Goal: Task Accomplishment & Management: Manage account settings

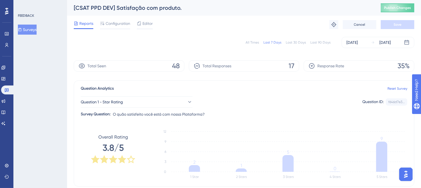
click at [30, 32] on button "Surveys" at bounding box center [27, 30] width 19 height 10
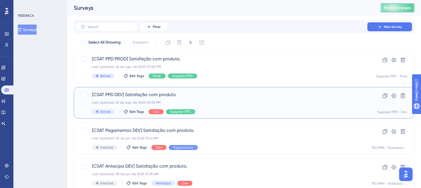
click at [221, 98] on span "[CSAT PPD DEV] Satisfação com produto." at bounding box center [221, 94] width 259 height 7
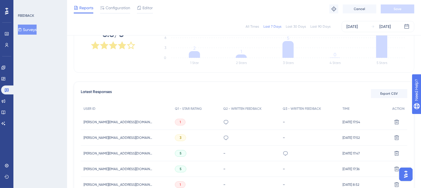
scroll to position [28, 0]
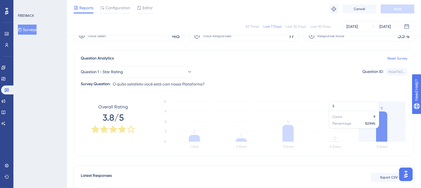
click at [389, 113] on icon "1 Star 2 Stars 3 Stars 4 Stars 5 Stars 0 3 6 9 12 2 1 5 0 9" at bounding box center [279, 124] width 255 height 56
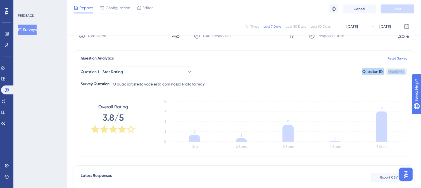
drag, startPoint x: 357, startPoint y: 72, endPoint x: 406, endPoint y: 69, distance: 50.0
click at [406, 69] on div "Question 1 - Star Rating Question ID: f646d7e3... Copy" at bounding box center [244, 71] width 326 height 11
click at [377, 78] on div "Question 1 - Star Rating Question ID: f646d7e3... Copy Survey Question: O quão …" at bounding box center [244, 75] width 326 height 26
click at [396, 69] on div "f646d7e3... Copy" at bounding box center [396, 71] width 21 height 7
click at [396, 72] on div "f646d7e3..." at bounding box center [396, 72] width 16 height 4
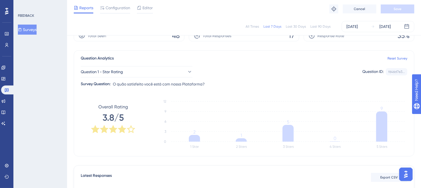
click at [392, 90] on div "Question Analytics Reset Survey Question 1 - Star Rating Question ID: f646d7e3.…" at bounding box center [244, 103] width 340 height 106
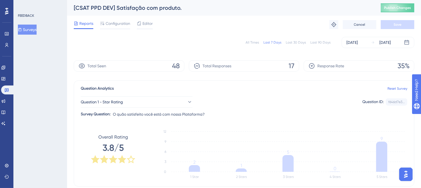
scroll to position [0, 0]
click at [122, 25] on span "Configuration" at bounding box center [118, 23] width 25 height 7
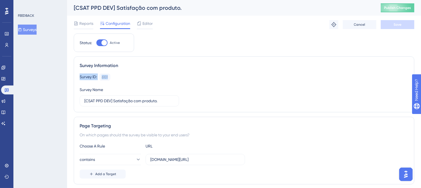
drag, startPoint x: 116, startPoint y: 78, endPoint x: 79, endPoint y: 77, distance: 36.6
click at [79, 77] on div "Survey Information Survey ID: 6101 Copy Survey Name [CSAT PPD DEV] Satisfação c…" at bounding box center [244, 84] width 340 height 56
copy div "Survey ID: 6101"
